Goal: Task Accomplishment & Management: Manage account settings

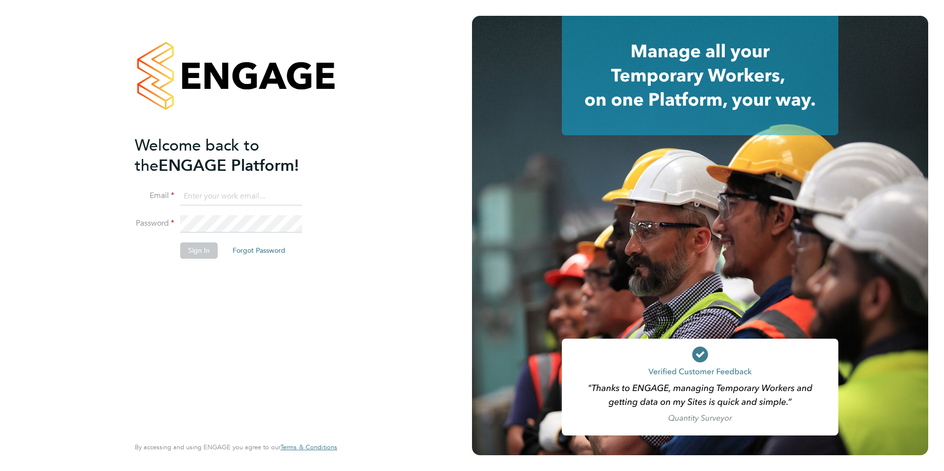
click at [209, 192] on input at bounding box center [241, 197] width 122 height 18
paste input "taim@dannysullivan.co.uk"
type input "taim@dannysullivan.co.uk"
click at [205, 253] on button "Sign In" at bounding box center [199, 250] width 38 height 16
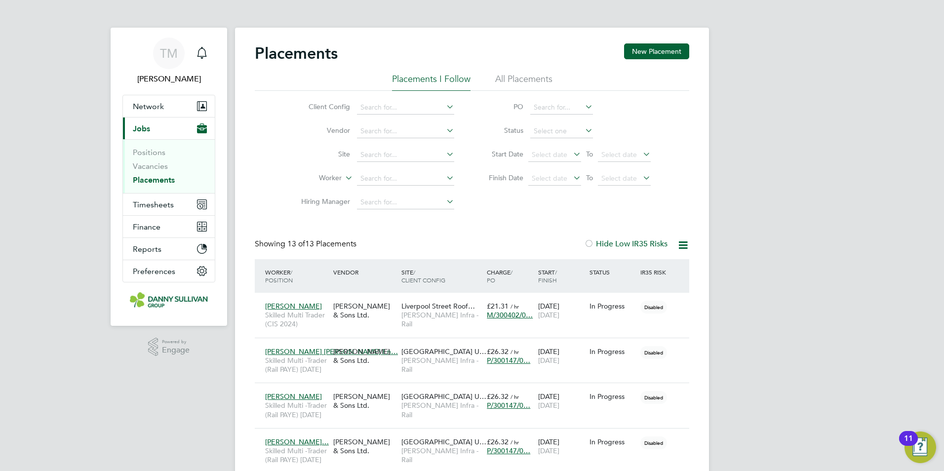
drag, startPoint x: 660, startPoint y: 50, endPoint x: 674, endPoint y: 125, distance: 76.9
click at [159, 206] on span "Timesheets" at bounding box center [153, 204] width 41 height 9
click at [172, 203] on span "Timesheets" at bounding box center [153, 204] width 41 height 9
click at [161, 203] on span "Timesheets" at bounding box center [153, 204] width 41 height 9
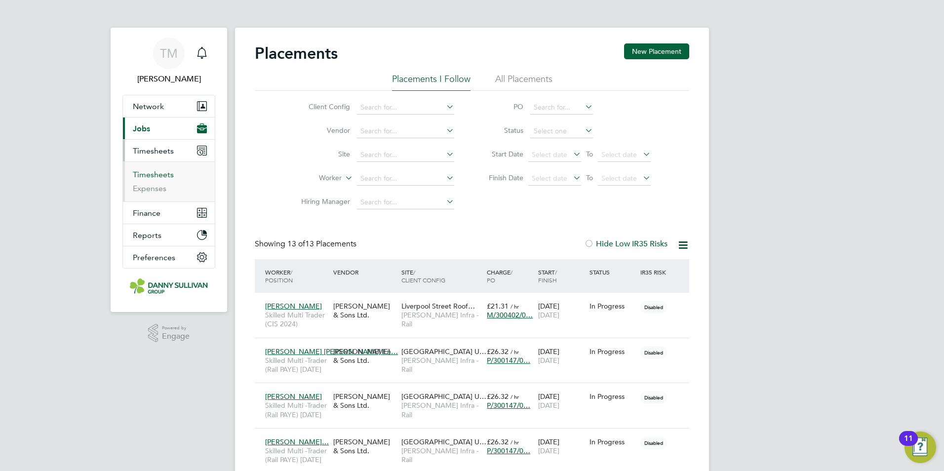
click at [153, 176] on link "Timesheets" at bounding box center [153, 174] width 41 height 9
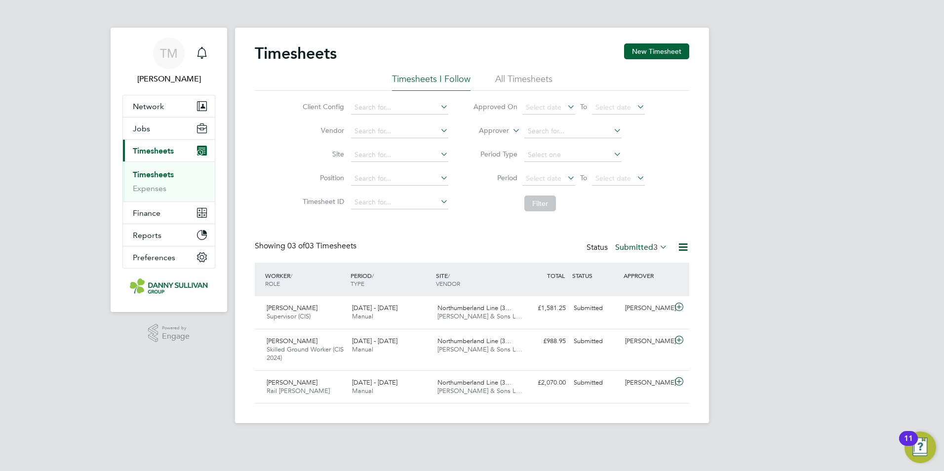
click at [520, 75] on li "All Timesheets" at bounding box center [523, 82] width 57 height 18
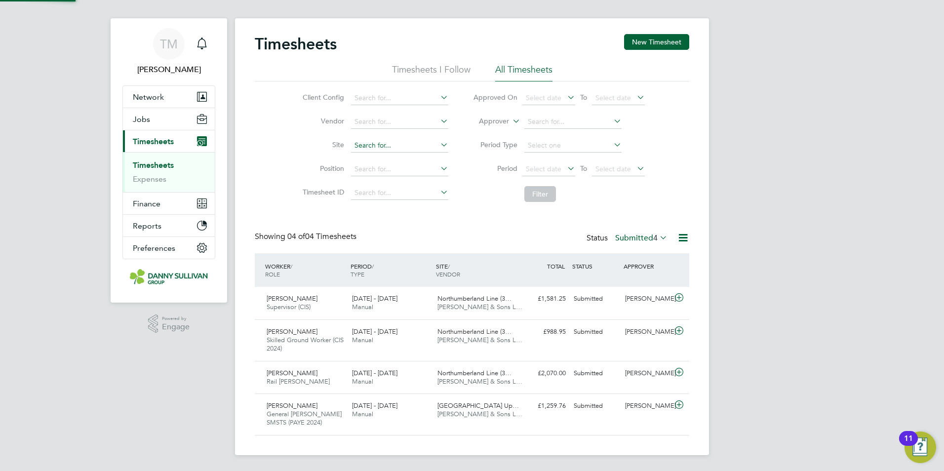
click at [408, 143] on input at bounding box center [399, 146] width 97 height 14
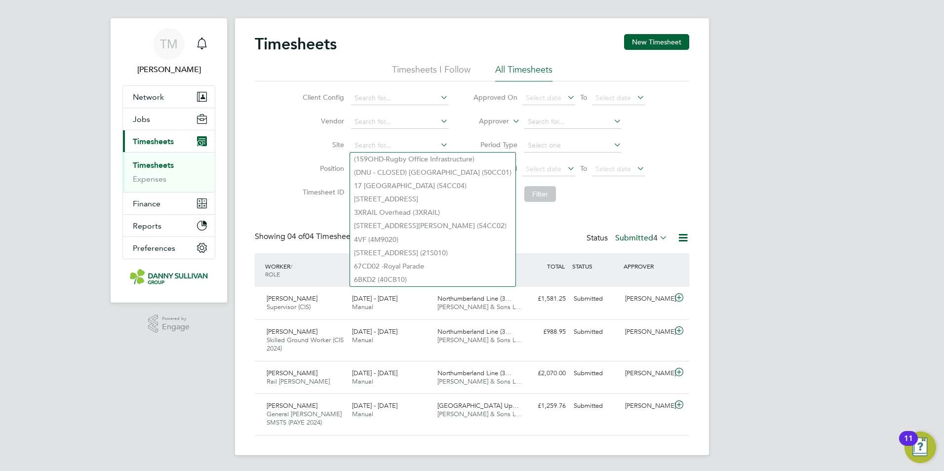
click at [496, 74] on li "All Timesheets" at bounding box center [523, 73] width 57 height 18
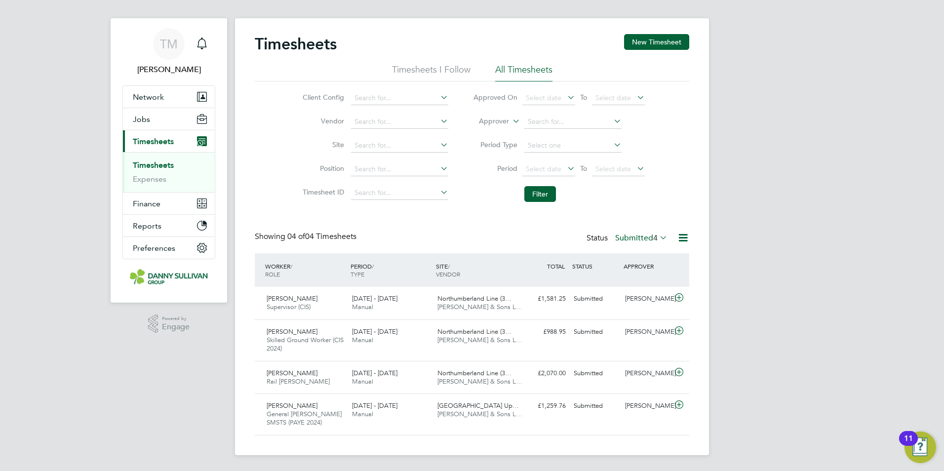
click at [418, 66] on li "Timesheets I Follow" at bounding box center [431, 73] width 79 height 18
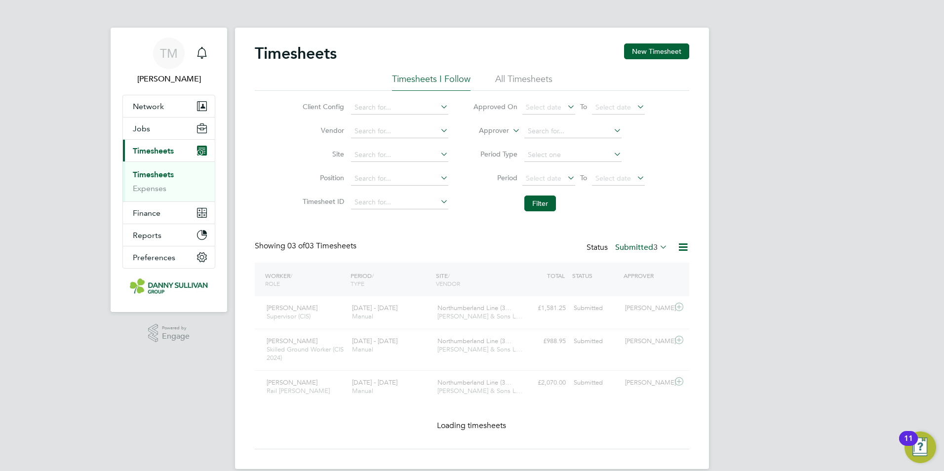
scroll to position [5, 5]
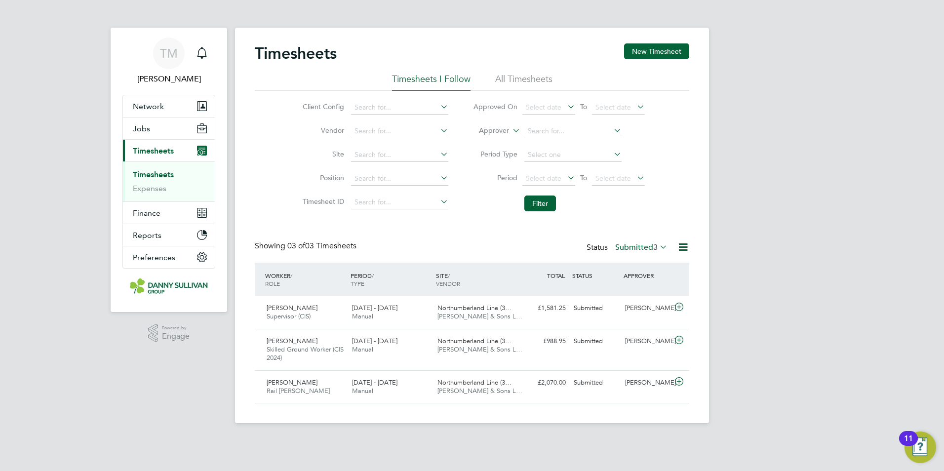
click at [438, 107] on icon at bounding box center [438, 107] width 0 height 14
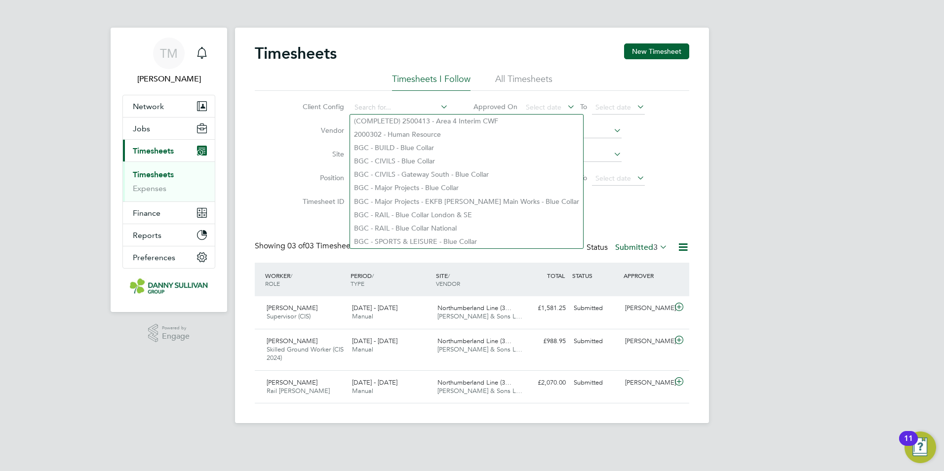
click at [438, 107] on icon at bounding box center [438, 107] width 0 height 14
click at [543, 72] on div "Timesheets New Timesheet" at bounding box center [472, 58] width 435 height 30
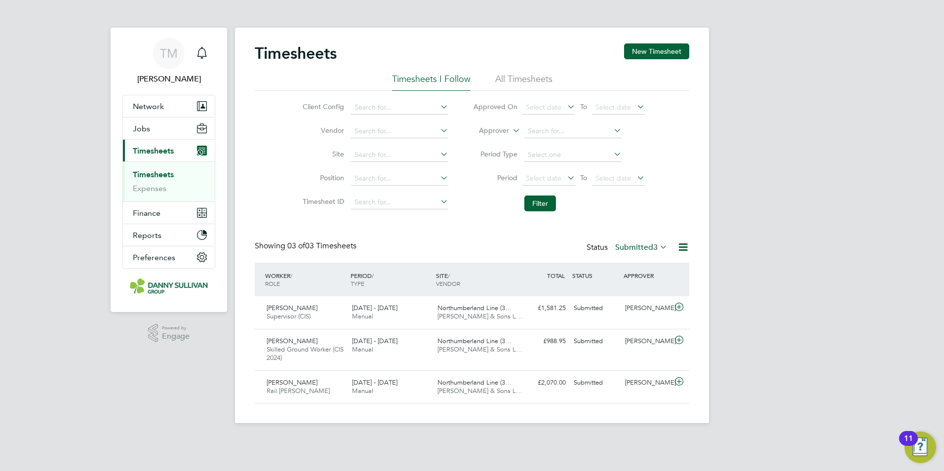
click at [530, 78] on li "All Timesheets" at bounding box center [523, 82] width 57 height 18
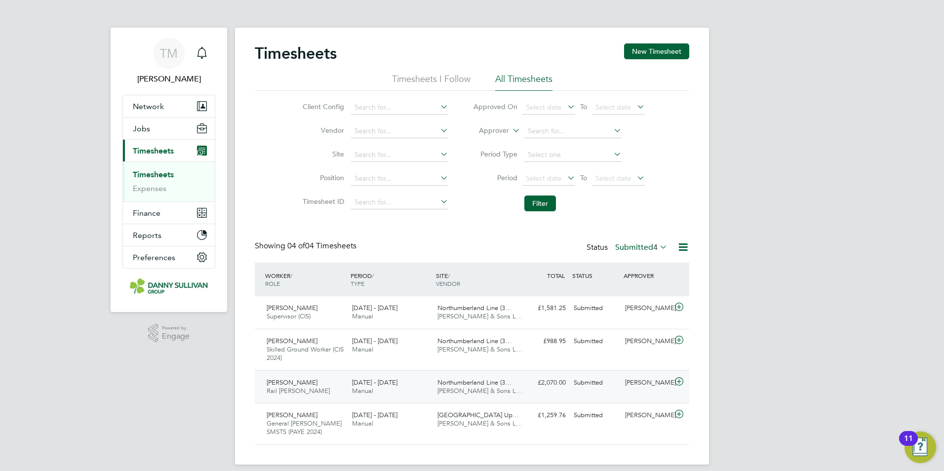
scroll to position [9, 0]
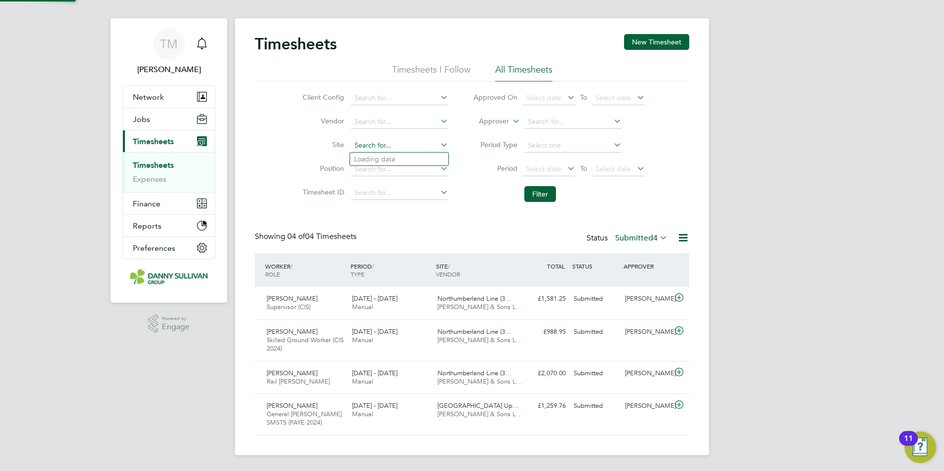
click at [437, 143] on input at bounding box center [399, 146] width 97 height 14
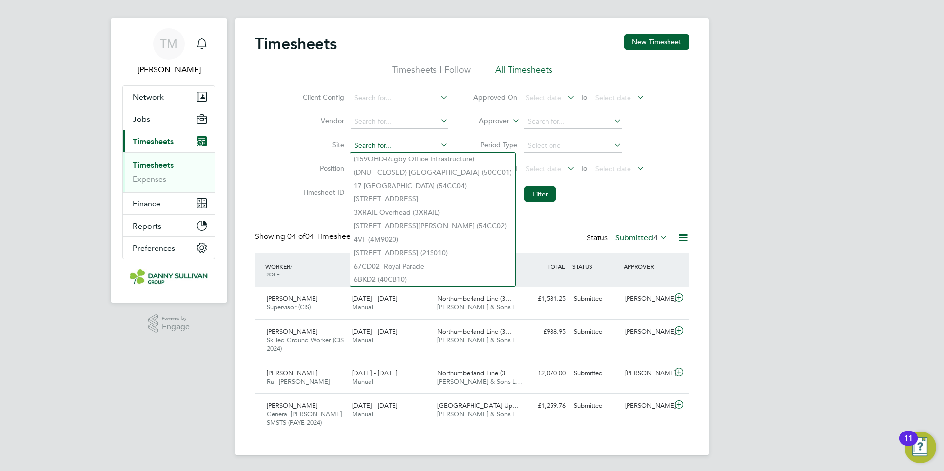
click at [383, 142] on input at bounding box center [399, 146] width 97 height 14
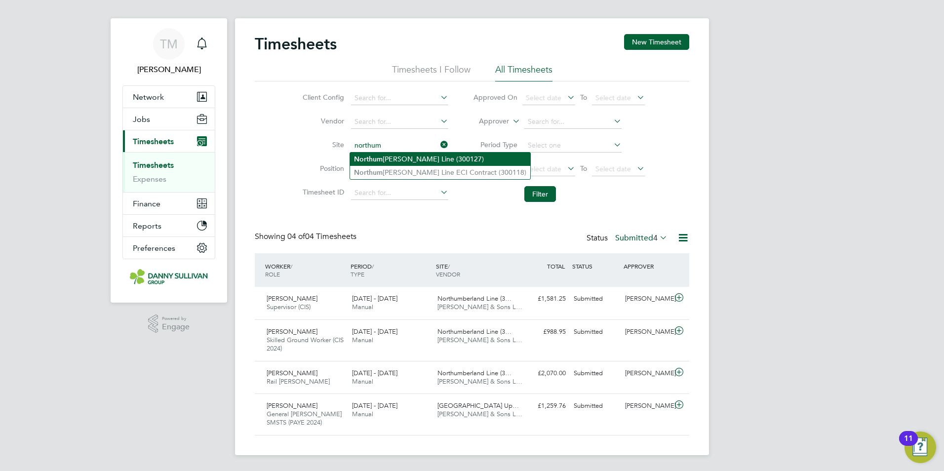
click at [409, 159] on li "Northum [PERSON_NAME] Line (300127)" at bounding box center [440, 159] width 180 height 13
type input "Northumberland Line (300127)"
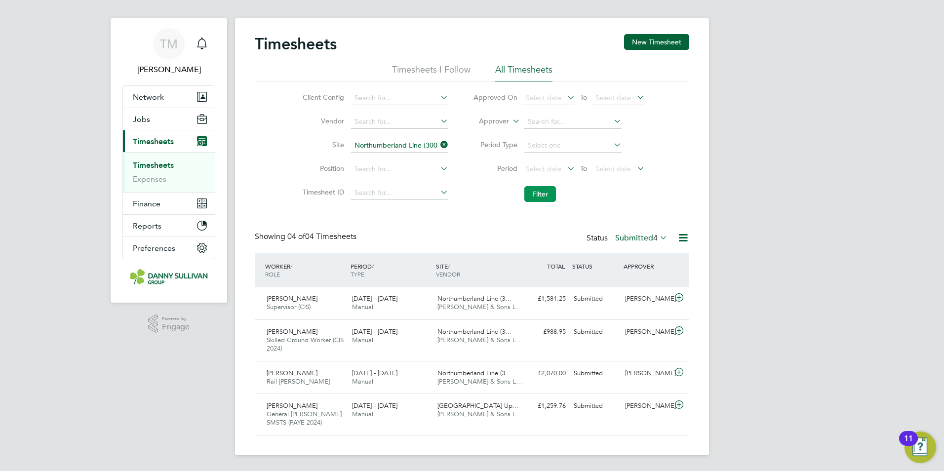
click at [534, 197] on button "Filter" at bounding box center [540, 194] width 32 height 16
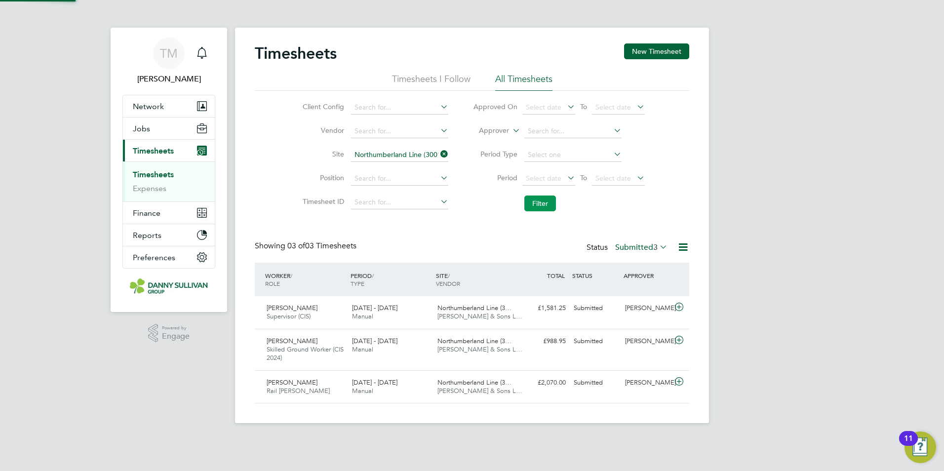
scroll to position [5, 5]
click at [400, 153] on input at bounding box center [399, 155] width 97 height 14
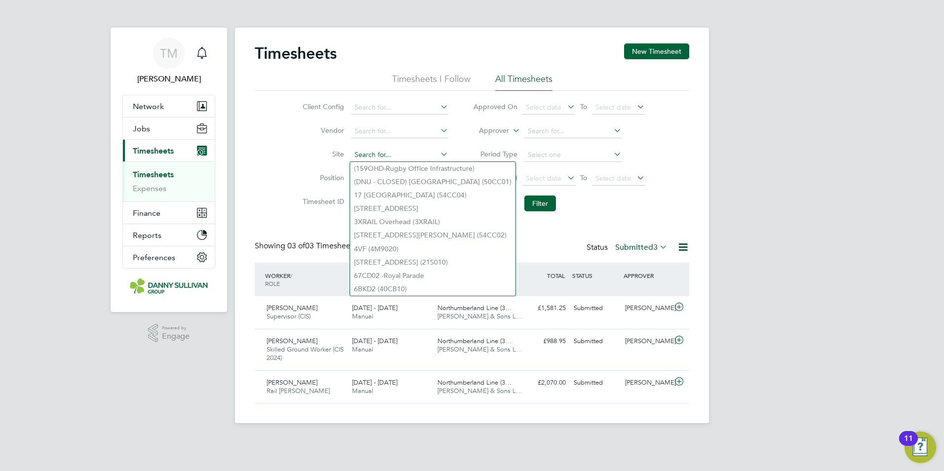
click at [405, 152] on input at bounding box center [399, 155] width 97 height 14
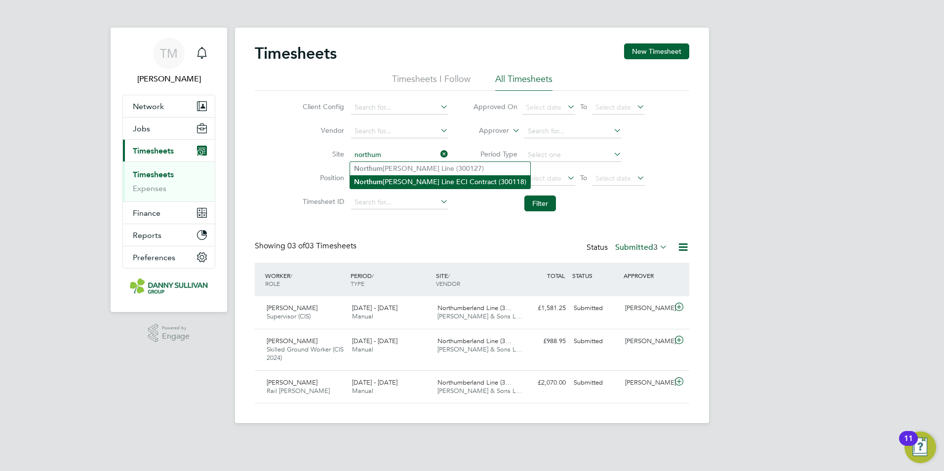
click at [438, 181] on li "Northum [PERSON_NAME] Line ECI Contract (300118)" at bounding box center [440, 181] width 180 height 13
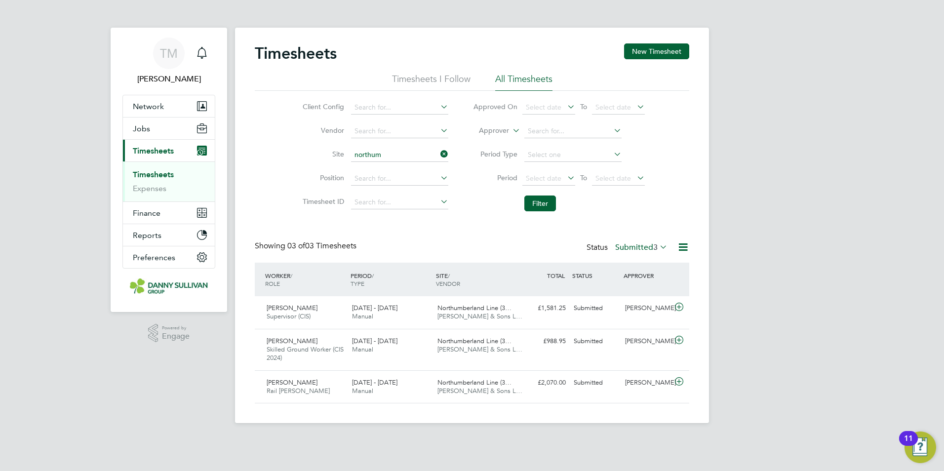
type input "Northumberland Line ECI Contract (300118)"
click at [537, 202] on button "Filter" at bounding box center [540, 204] width 32 height 16
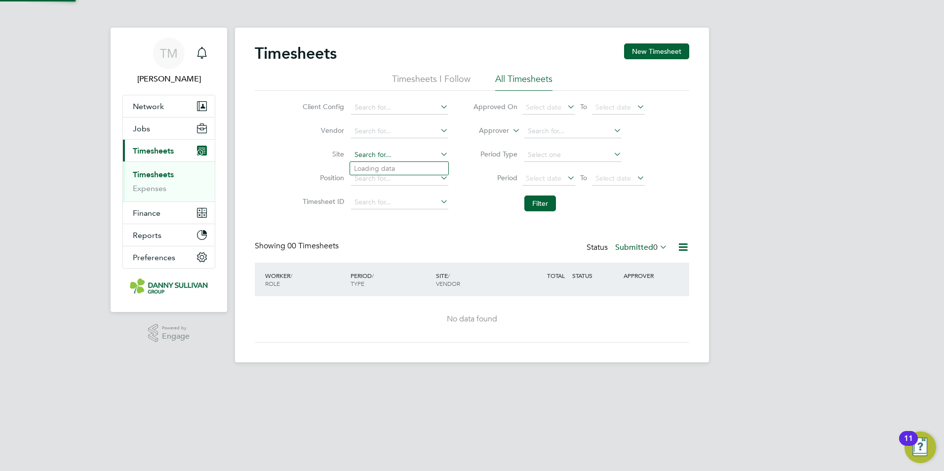
click at [426, 157] on input at bounding box center [399, 155] width 97 height 14
type input "Northumberland Line (300127)"
click at [538, 205] on button "Filter" at bounding box center [540, 204] width 32 height 16
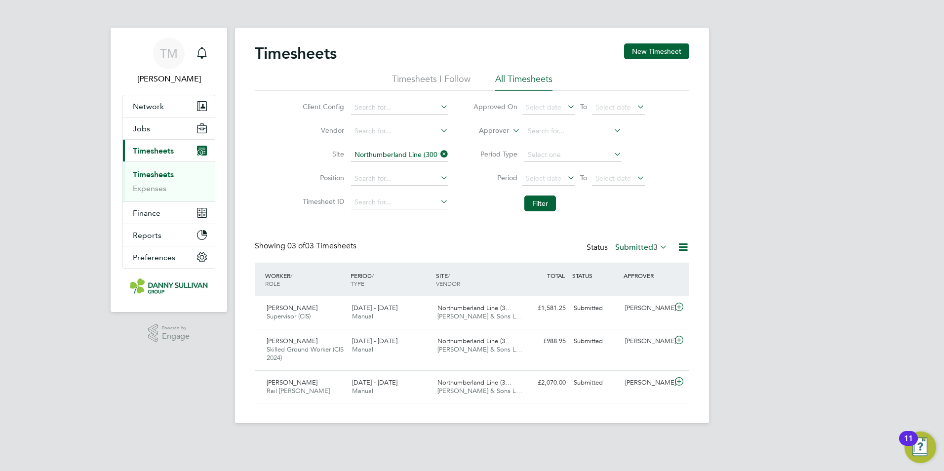
scroll to position [25, 86]
click at [436, 82] on li "Timesheets I Follow" at bounding box center [431, 82] width 79 height 18
click at [511, 81] on li "All Timesheets" at bounding box center [523, 82] width 57 height 18
click at [549, 133] on input at bounding box center [572, 131] width 97 height 14
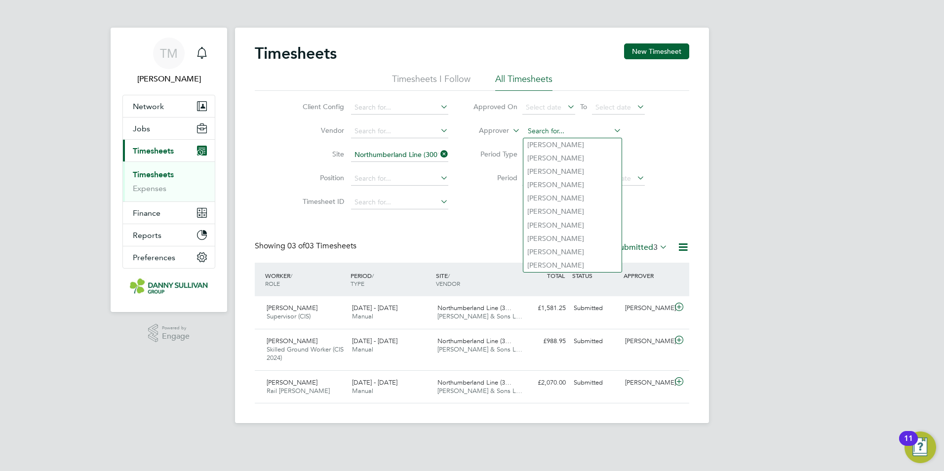
click at [563, 128] on input at bounding box center [572, 131] width 97 height 14
click at [673, 130] on div "Client Config Vendor Site Northumberland Line (300127) Position Timesheet ID Ap…" at bounding box center [472, 153] width 435 height 125
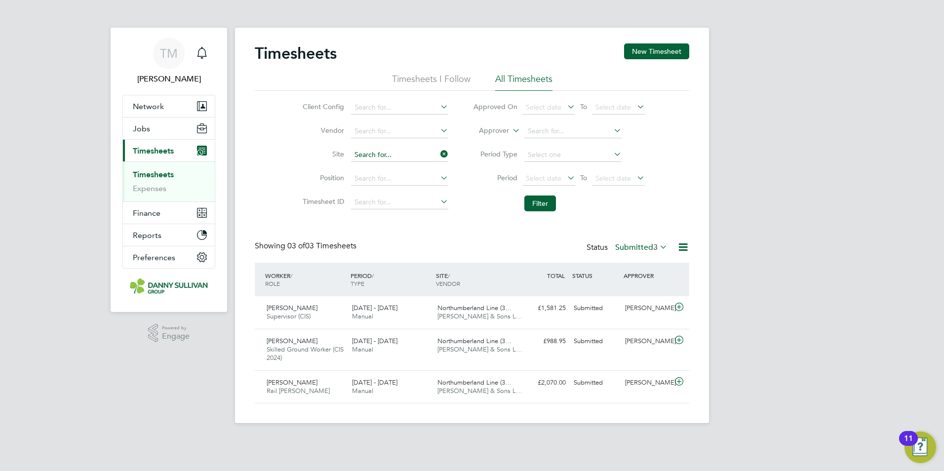
click at [420, 157] on input at bounding box center [399, 155] width 97 height 14
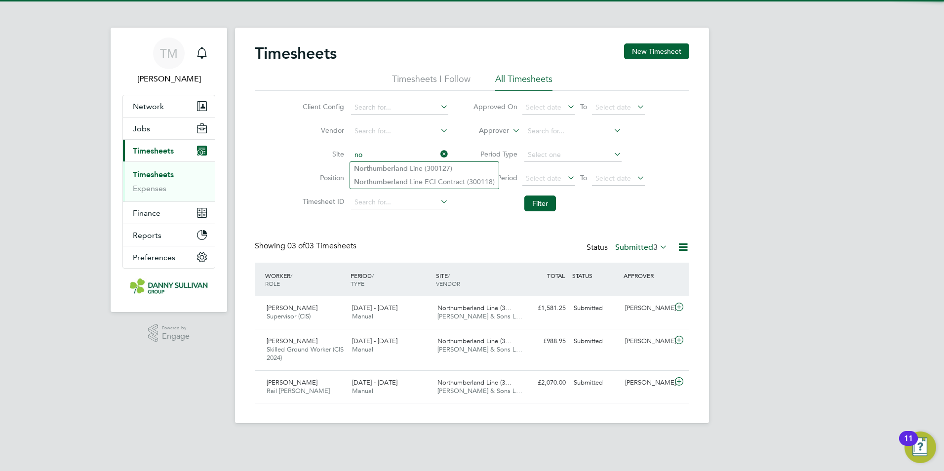
type input "n"
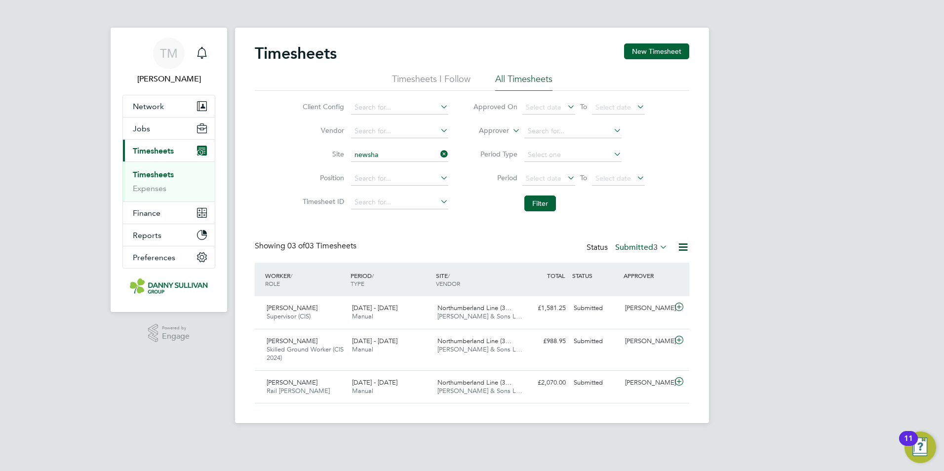
click at [413, 166] on li "Northumberland Line (300127)" at bounding box center [402, 168] width 105 height 13
type input "Northumberland Line (300127)"
click at [540, 211] on button "Filter" at bounding box center [540, 204] width 32 height 16
click at [143, 117] on button "Network" at bounding box center [169, 106] width 92 height 22
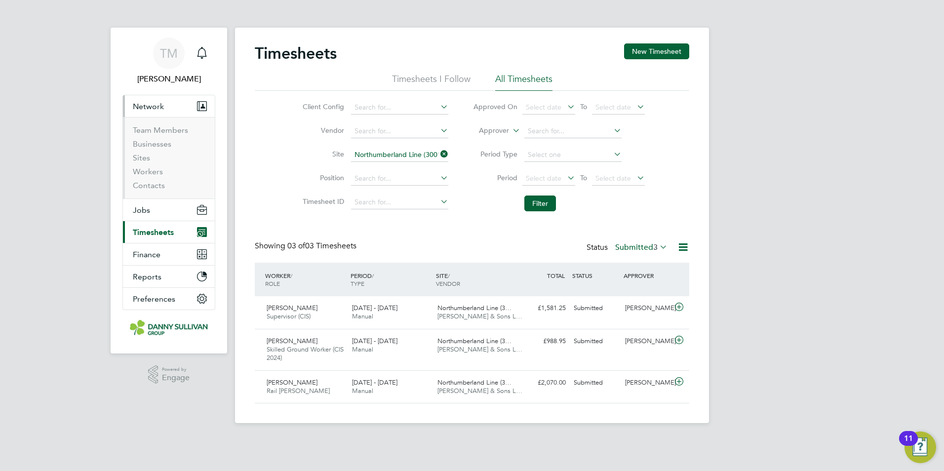
click at [143, 106] on span "Network" at bounding box center [148, 106] width 31 height 9
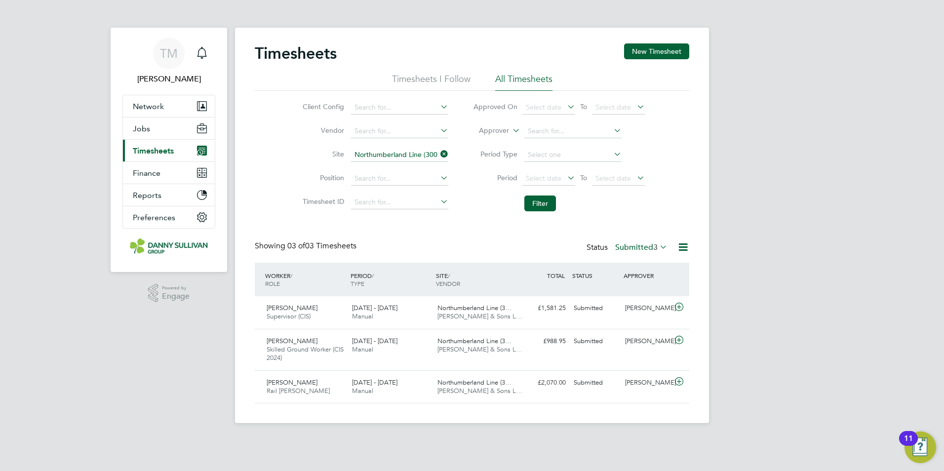
click at [145, 150] on span "Timesheets" at bounding box center [153, 150] width 41 height 9
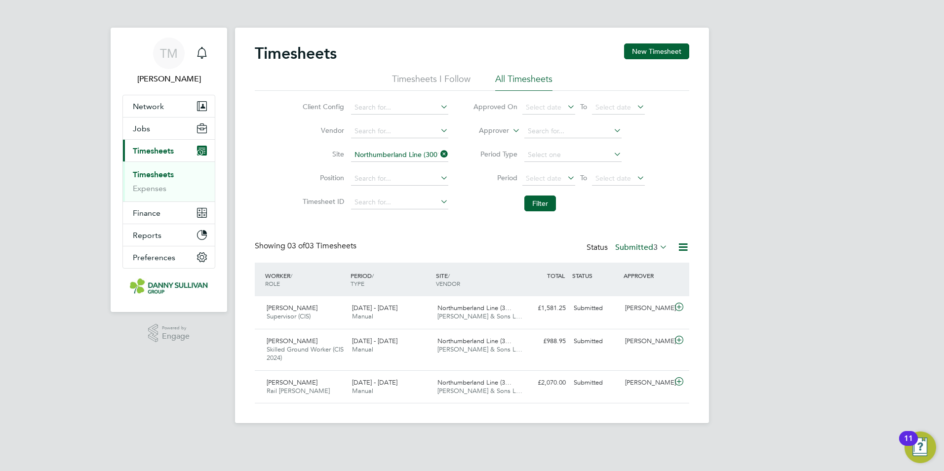
click at [156, 175] on link "Timesheets" at bounding box center [153, 174] width 41 height 9
click at [438, 154] on icon at bounding box center [438, 154] width 0 height 14
click at [170, 175] on link "Timesheets" at bounding box center [153, 174] width 41 height 9
click at [658, 248] on icon at bounding box center [658, 247] width 0 height 14
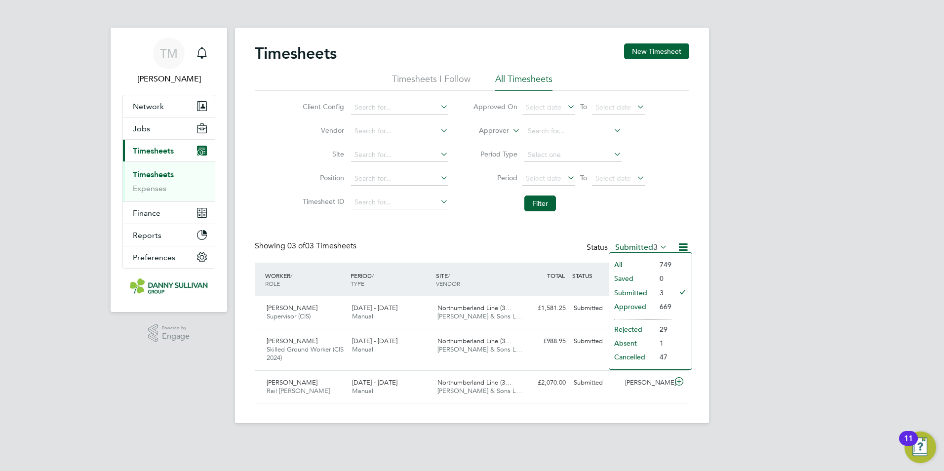
click at [638, 308] on li "Approved" at bounding box center [631, 307] width 45 height 14
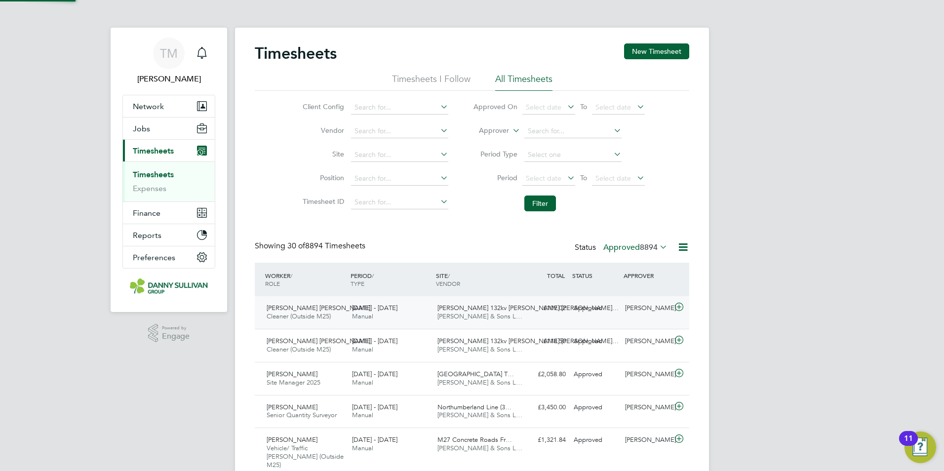
scroll to position [25, 86]
click at [377, 159] on input at bounding box center [399, 155] width 97 height 14
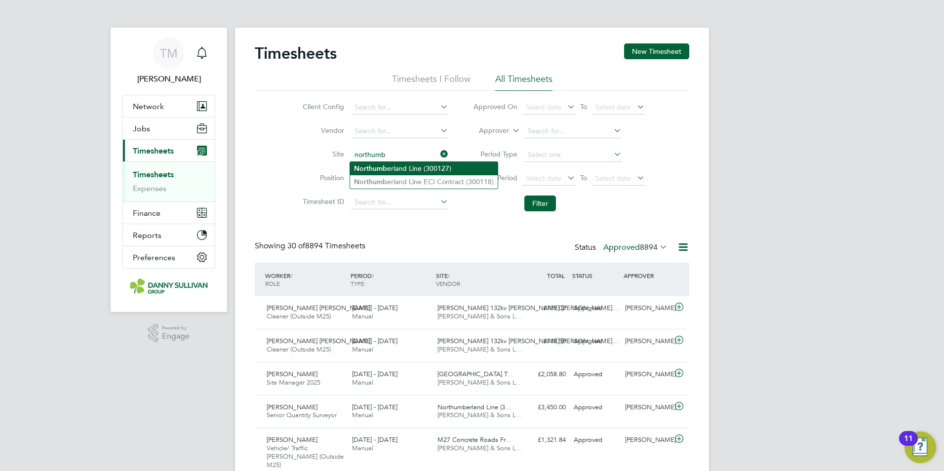
click at [415, 167] on li "Northumb erland Line (300127)" at bounding box center [424, 168] width 148 height 13
type input "Northumberland Line (300127)"
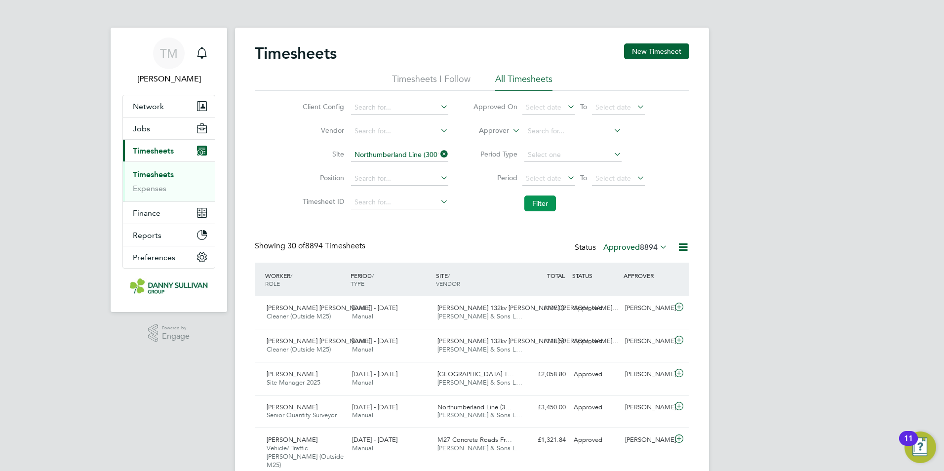
click at [547, 205] on button "Filter" at bounding box center [540, 204] width 32 height 16
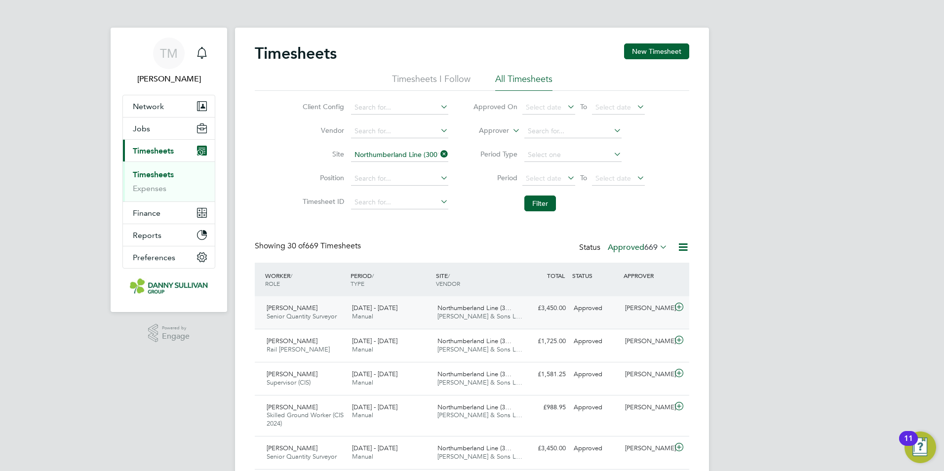
click at [679, 308] on icon at bounding box center [679, 307] width 12 height 8
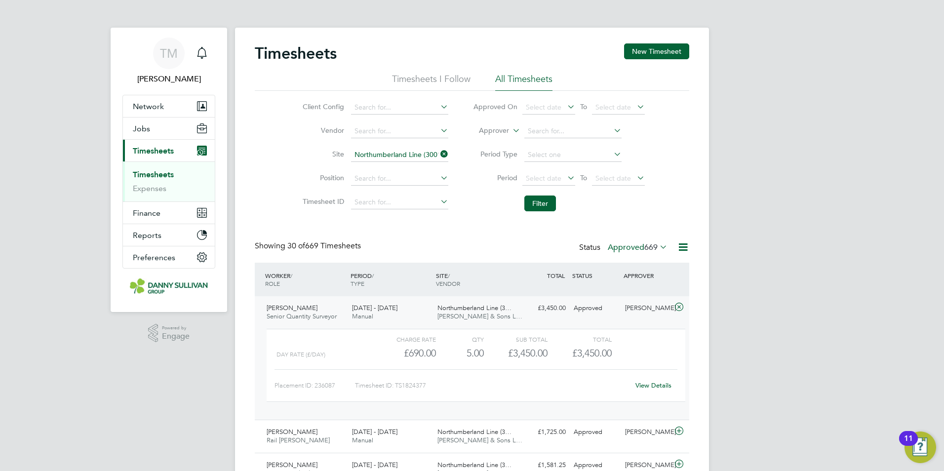
click at [647, 384] on link "View Details" at bounding box center [654, 385] width 36 height 8
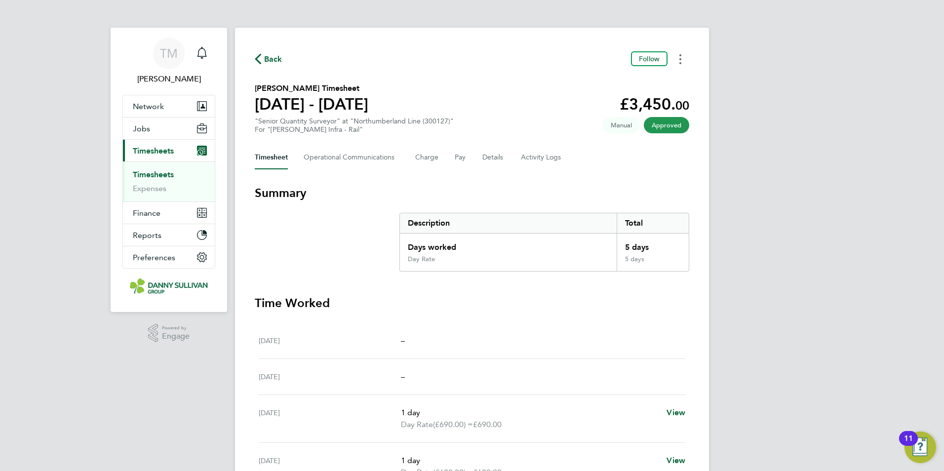
click at [680, 62] on icon "Timesheets Menu" at bounding box center [680, 59] width 2 height 10
click at [640, 82] on link "Download timesheet" at bounding box center [630, 81] width 119 height 20
